Goal: Information Seeking & Learning: Learn about a topic

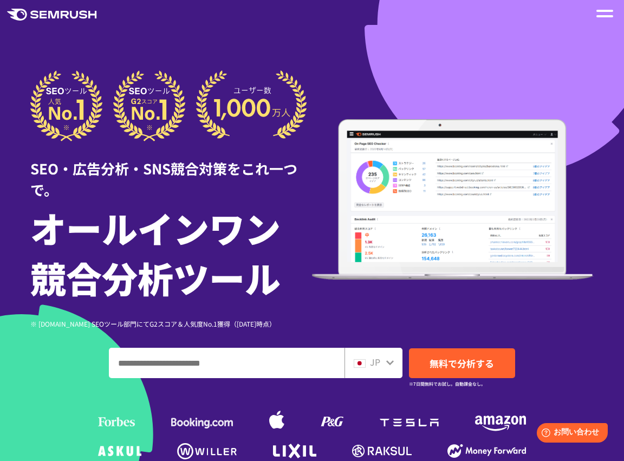
click at [609, 16] on span at bounding box center [605, 16] width 17 height 2
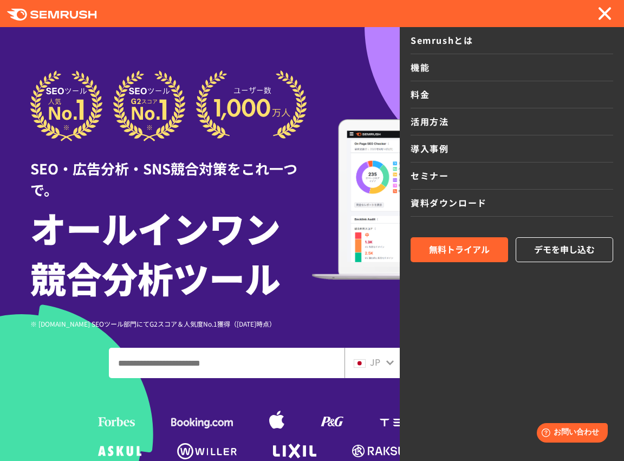
click at [412, 60] on link "機能" at bounding box center [512, 67] width 203 height 27
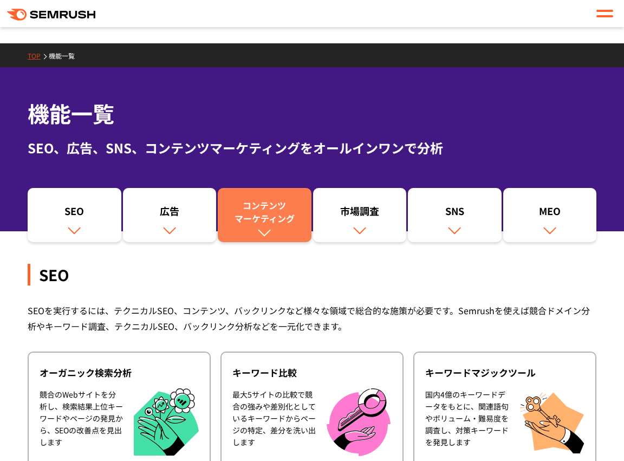
click at [273, 214] on div "コンテンツ マーケティング" at bounding box center [264, 212] width 83 height 26
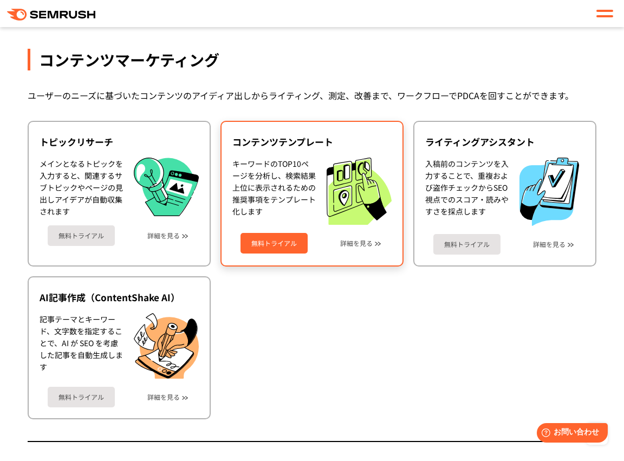
click at [267, 244] on link "無料トライアル" at bounding box center [274, 243] width 67 height 21
drag, startPoint x: 342, startPoint y: 140, endPoint x: 263, endPoint y: 151, distance: 79.3
click at [247, 145] on div "コンテンツテンプレート" at bounding box center [311, 141] width 159 height 13
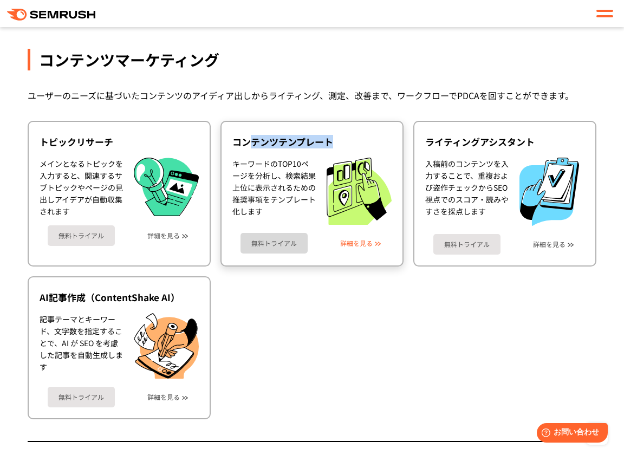
click at [358, 241] on link "詳細を見る" at bounding box center [356, 244] width 33 height 8
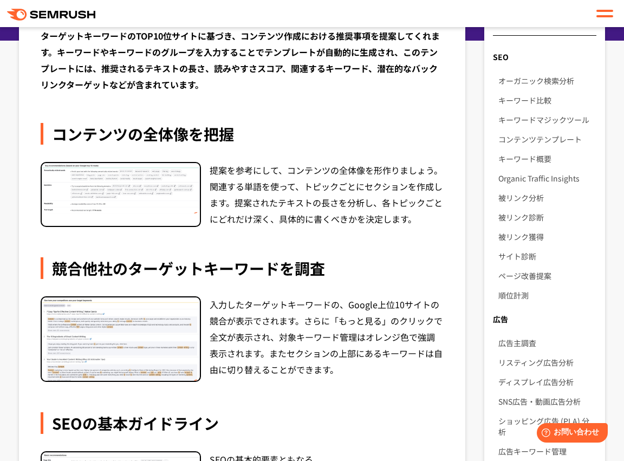
click at [122, 205] on img at bounding box center [121, 188] width 158 height 51
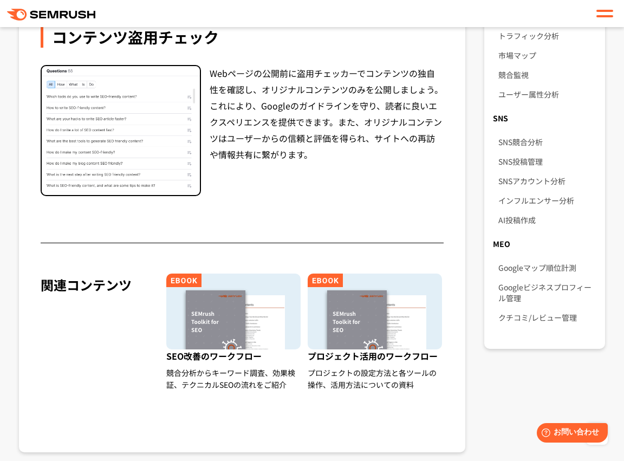
scroll to position [813, 0]
